Goal: Task Accomplishment & Management: Manage account settings

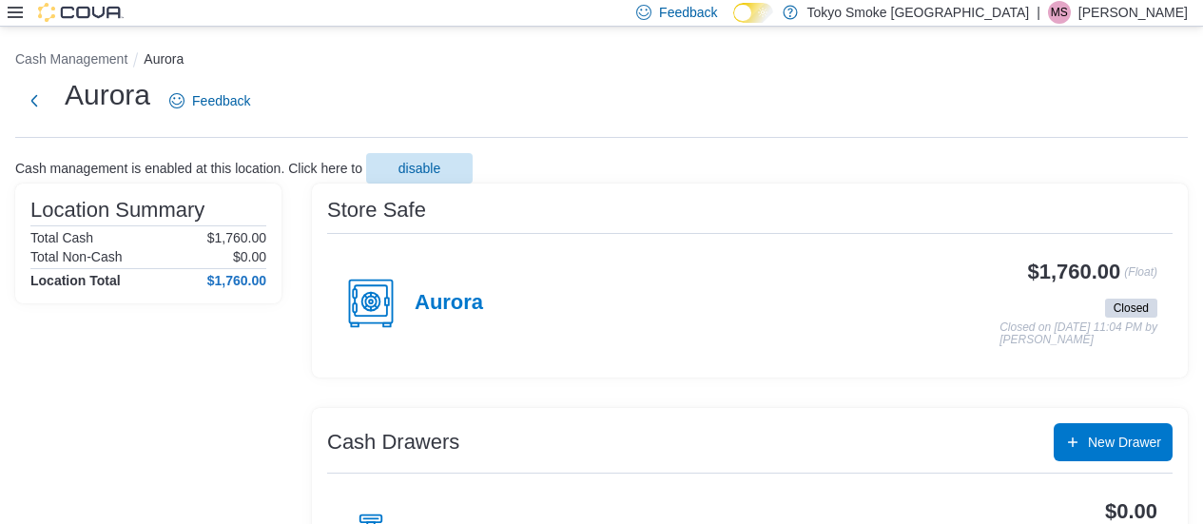
scroll to position [12, 0]
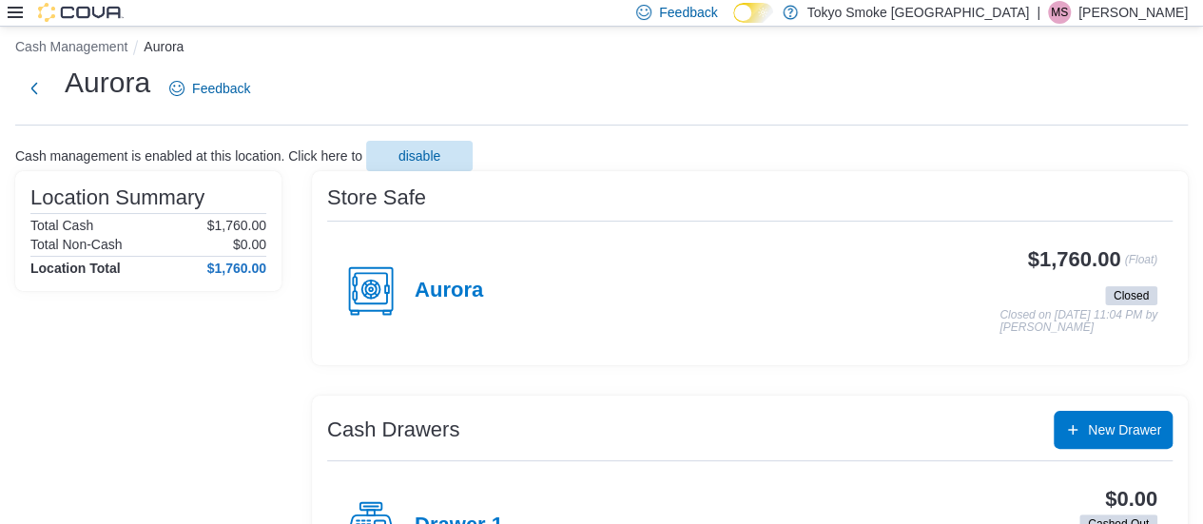
click at [1138, 12] on p "[PERSON_NAME]" at bounding box center [1132, 12] width 109 height 23
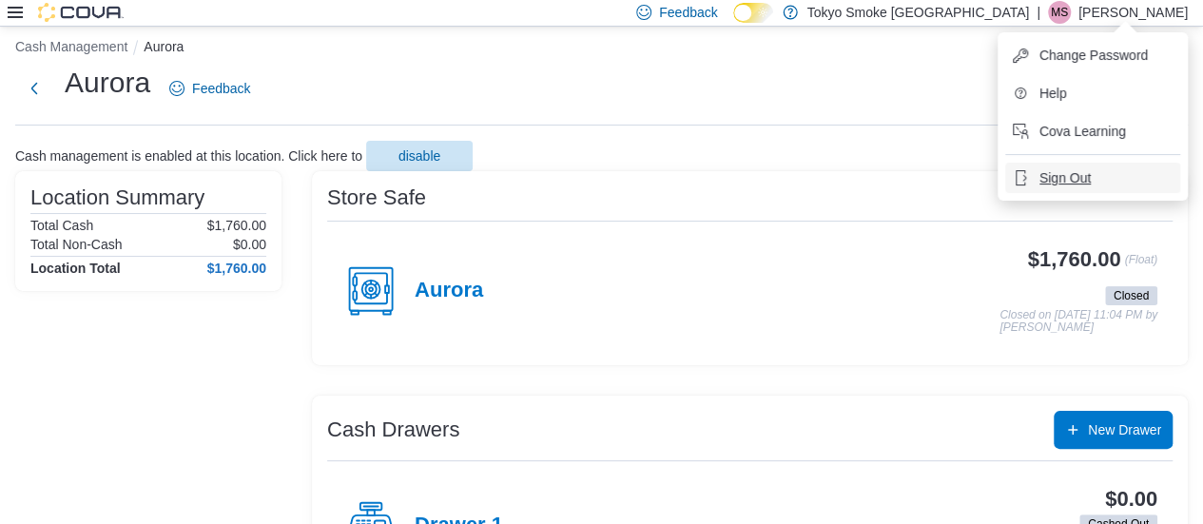
click at [1100, 180] on button "Sign Out" at bounding box center [1092, 178] width 175 height 30
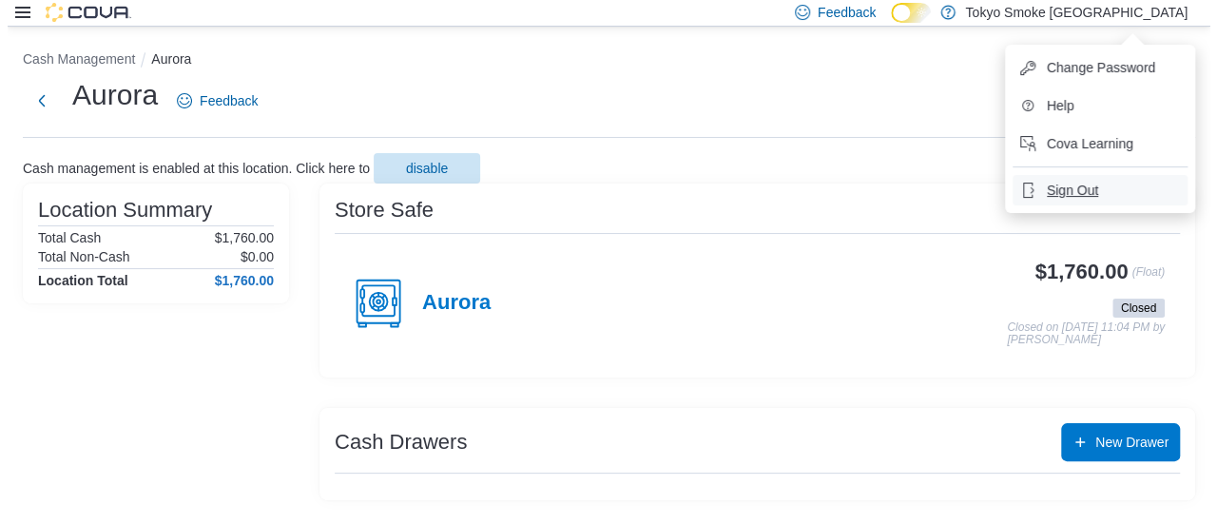
scroll to position [0, 0]
